Goal: Task Accomplishment & Management: Complete application form

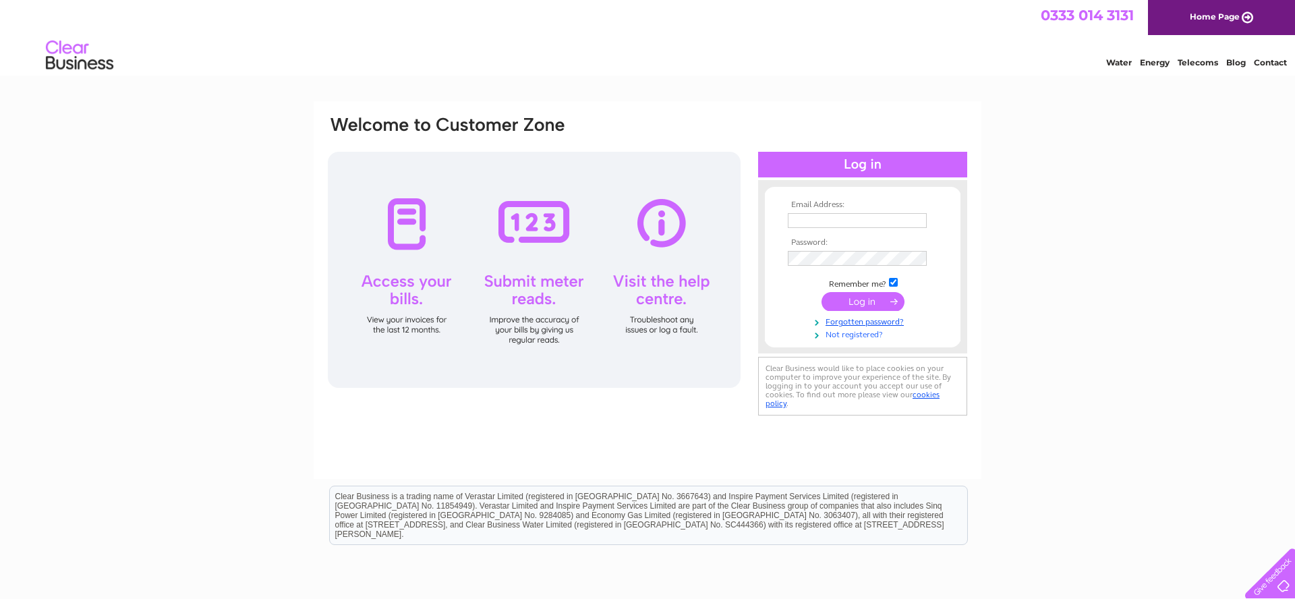
click at [847, 335] on link "Not registered?" at bounding box center [864, 333] width 153 height 13
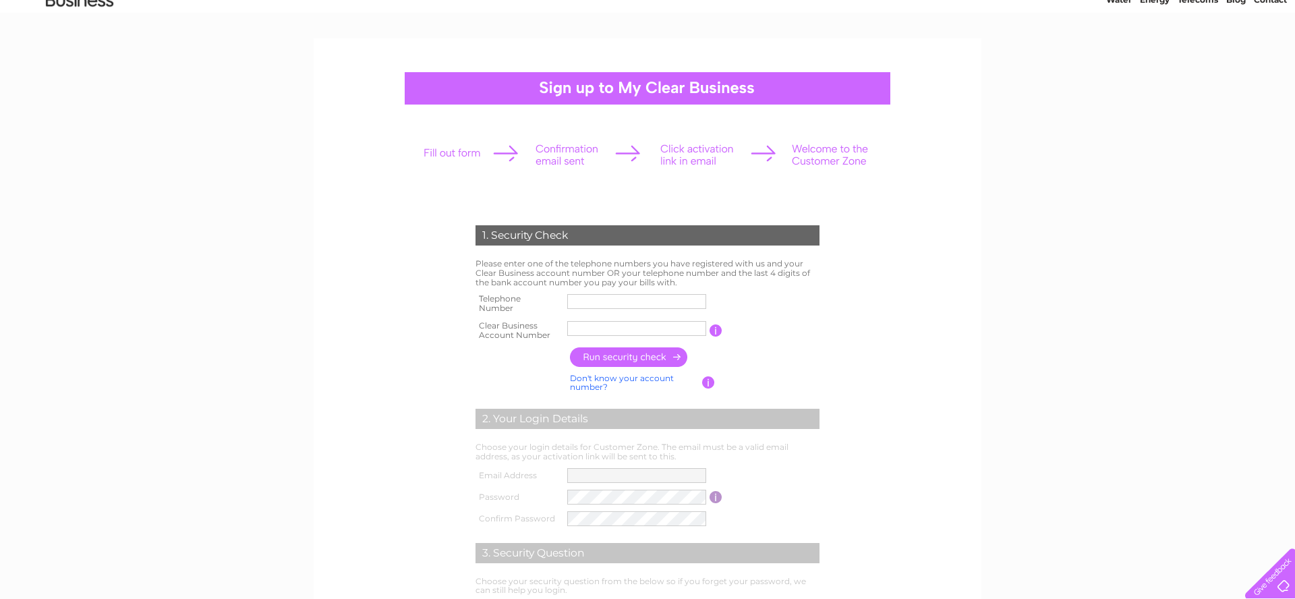
scroll to position [80, 0]
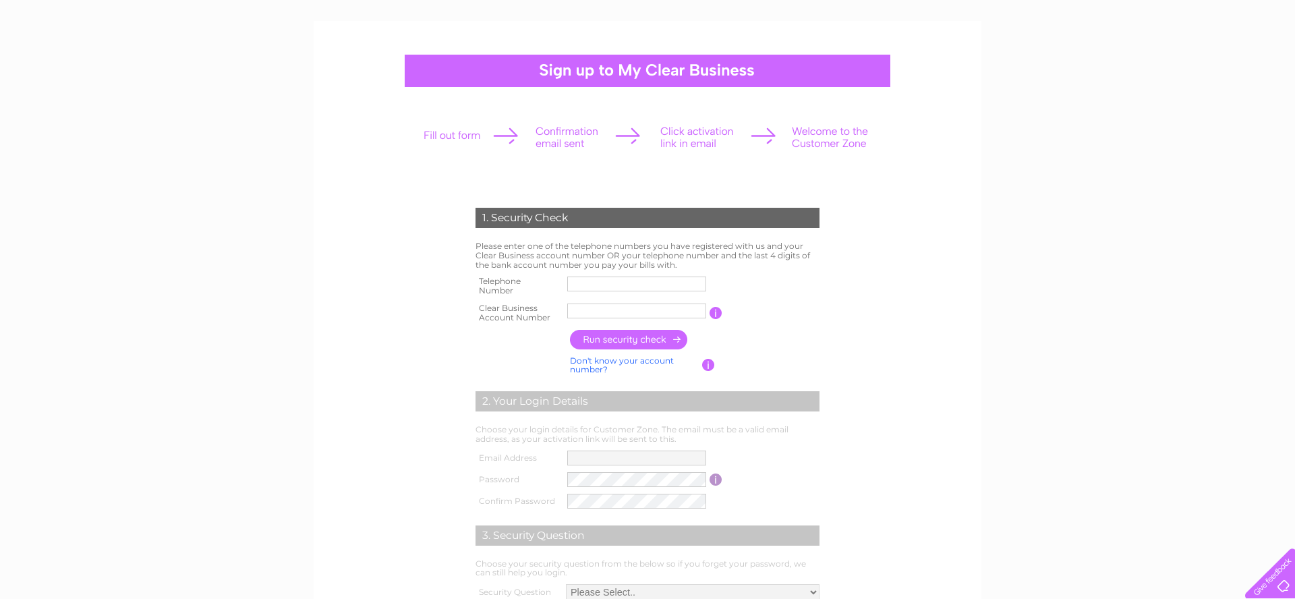
click at [610, 284] on input "text" at bounding box center [636, 283] width 139 height 15
click at [618, 283] on input "text" at bounding box center [637, 284] width 140 height 16
type input "07969380344"
click at [582, 309] on input "text" at bounding box center [636, 310] width 139 height 15
type input "CB3027061"
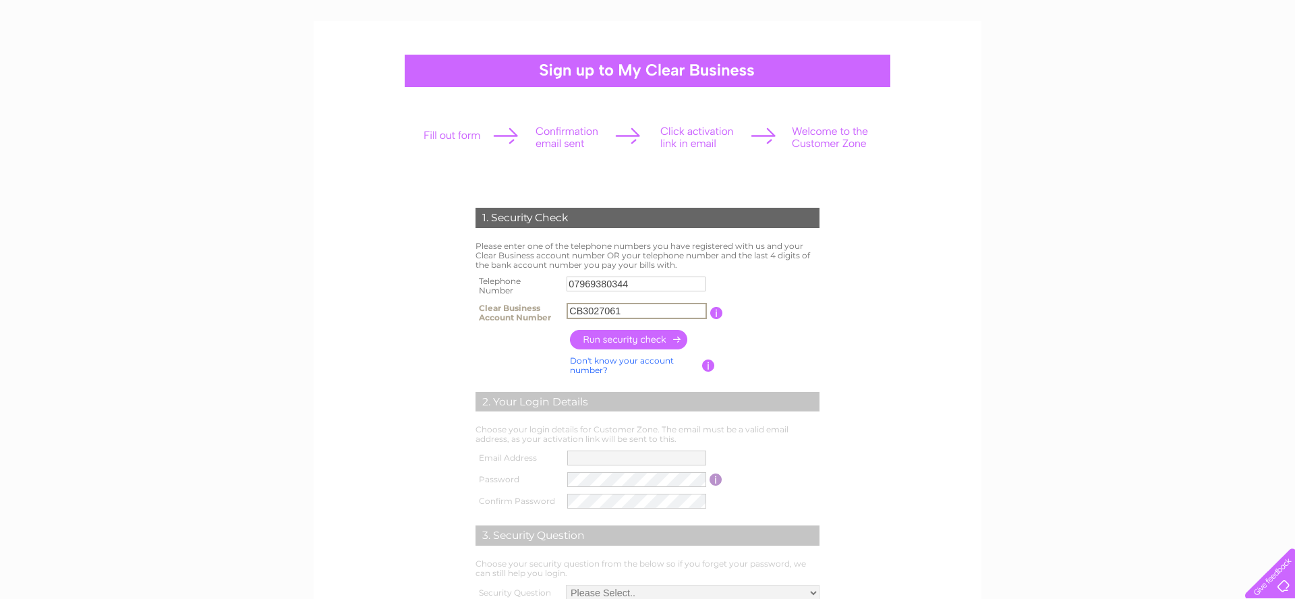
click at [614, 341] on input "button" at bounding box center [629, 340] width 119 height 20
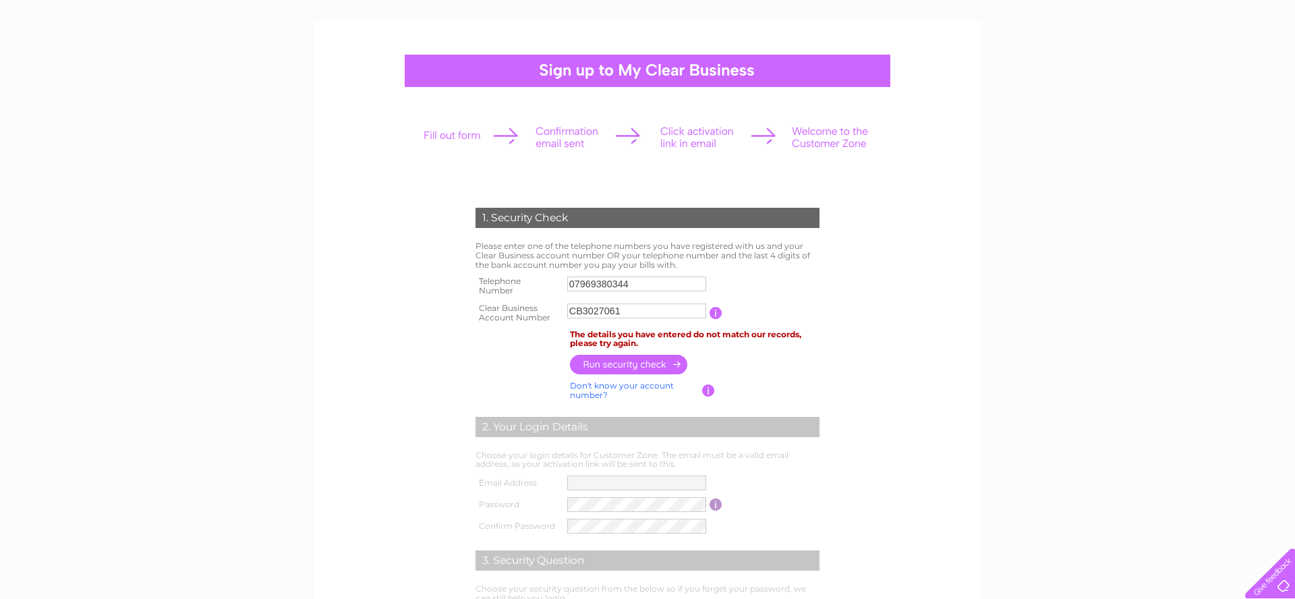
click at [622, 367] on input "button" at bounding box center [629, 365] width 119 height 20
drag, startPoint x: 626, startPoint y: 385, endPoint x: 662, endPoint y: 396, distance: 37.3
click at [626, 385] on link "Don't know your account number?" at bounding box center [622, 390] width 104 height 20
click at [574, 312] on input "text" at bounding box center [576, 310] width 18 height 15
type input "3"
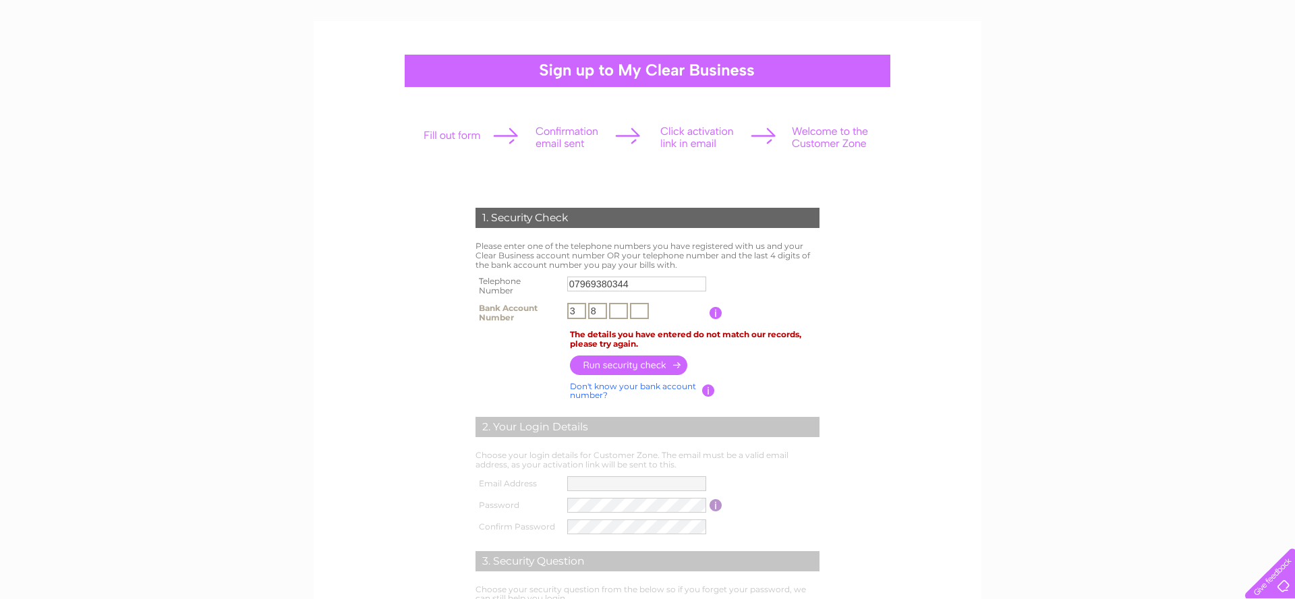
type input "8"
type input "5"
type input "8"
click at [634, 364] on input "button" at bounding box center [629, 365] width 119 height 20
drag, startPoint x: 630, startPoint y: 360, endPoint x: 824, endPoint y: 374, distance: 194.0
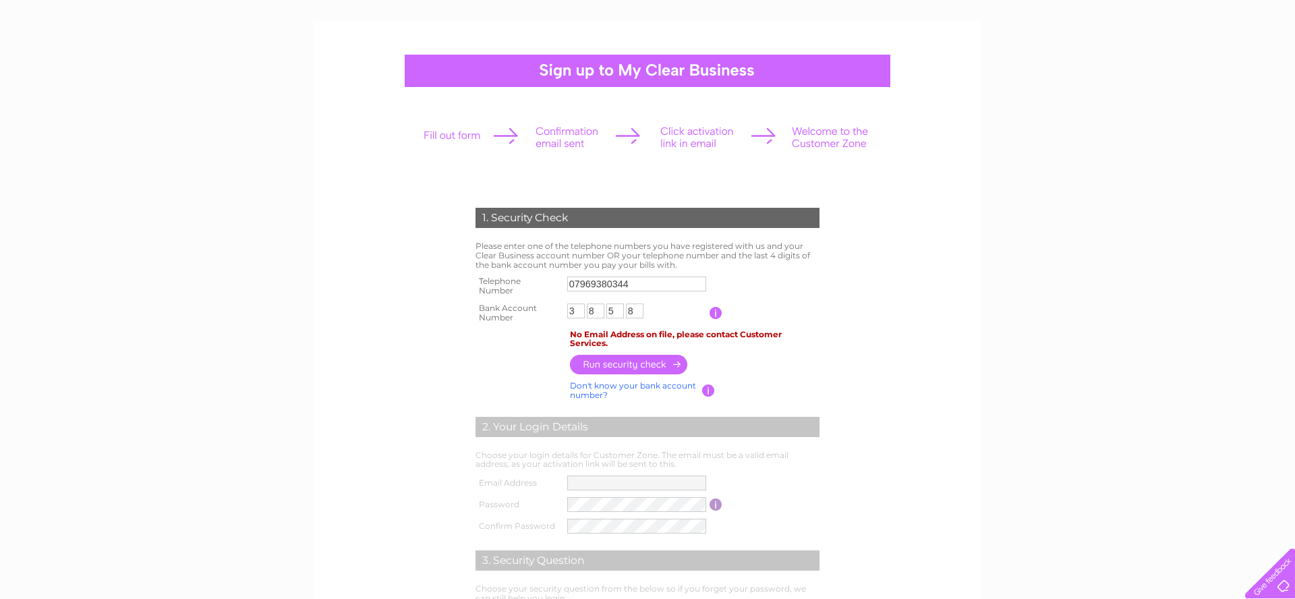
click at [630, 360] on input "button" at bounding box center [629, 365] width 119 height 20
